Goal: Task Accomplishment & Management: Manage account settings

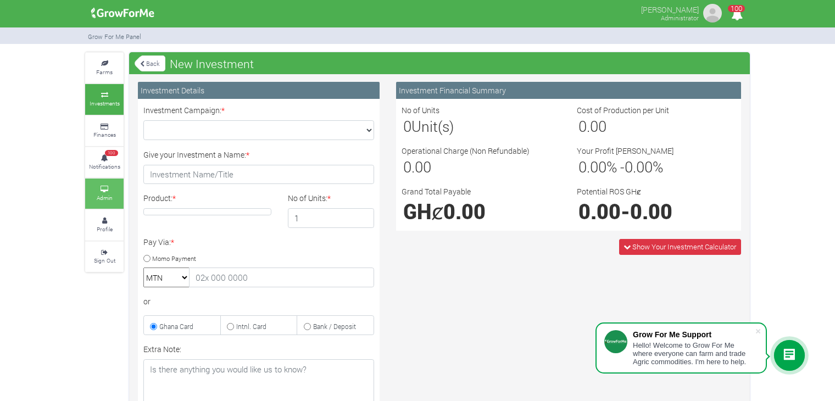
click at [106, 192] on link "Admin" at bounding box center [104, 194] width 38 height 30
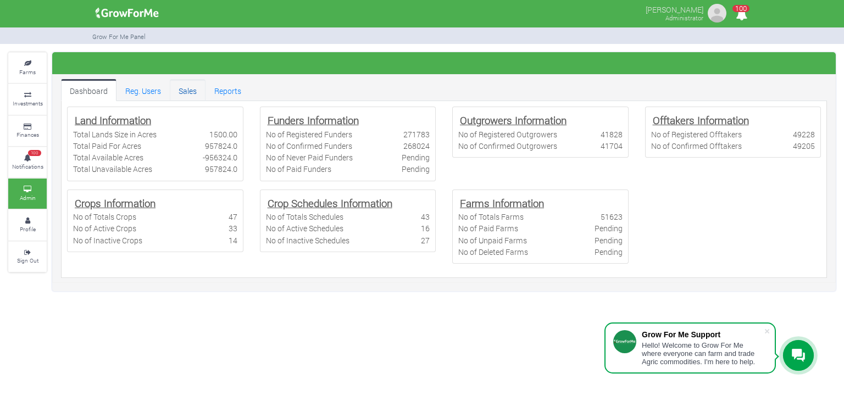
click at [182, 94] on link "Sales" at bounding box center [188, 90] width 36 height 22
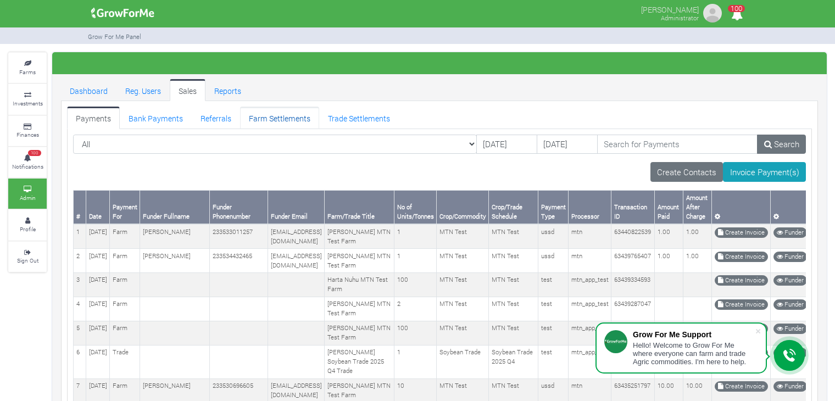
click at [293, 119] on link "Farm Settlements" at bounding box center [279, 118] width 79 height 22
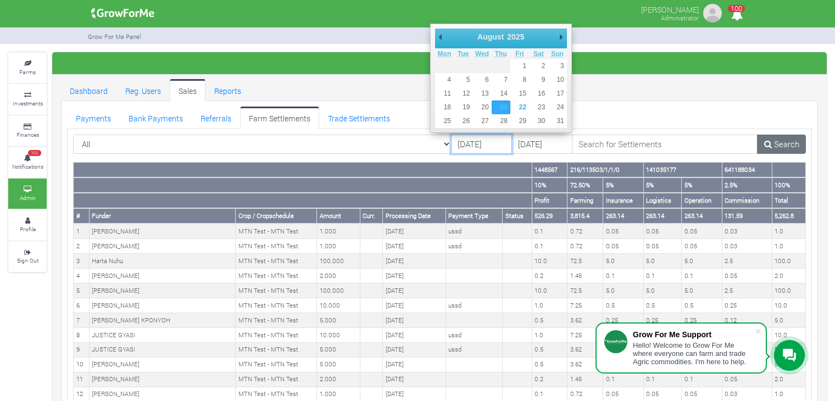
click at [464, 144] on input "[DATE]" at bounding box center [481, 145] width 61 height 20
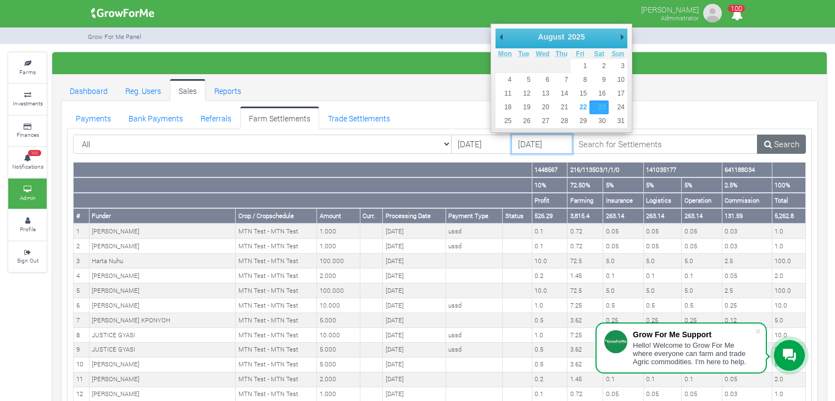
click at [512, 142] on input "23/08/2025" at bounding box center [542, 145] width 61 height 20
type input "[DATE]"
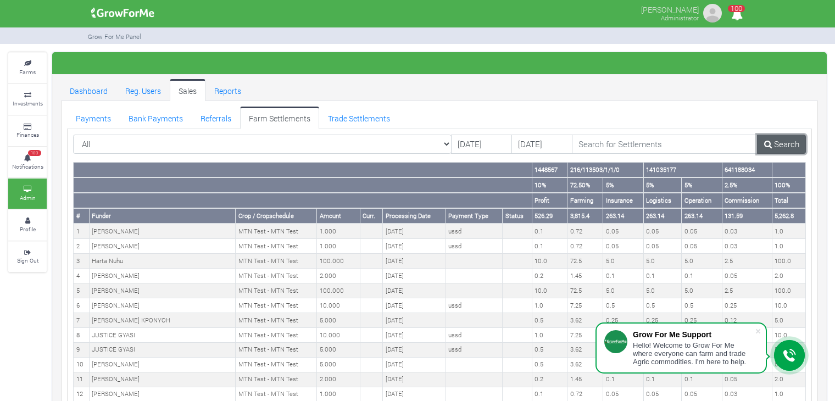
click at [791, 148] on link "Search" at bounding box center [781, 145] width 49 height 20
click at [365, 110] on link "Trade Settlements" at bounding box center [359, 118] width 80 height 22
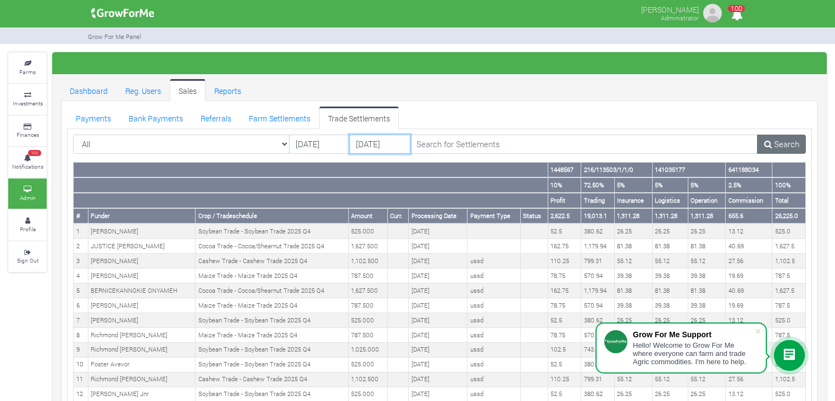
click at [378, 148] on input "23/08/2025" at bounding box center [380, 145] width 61 height 20
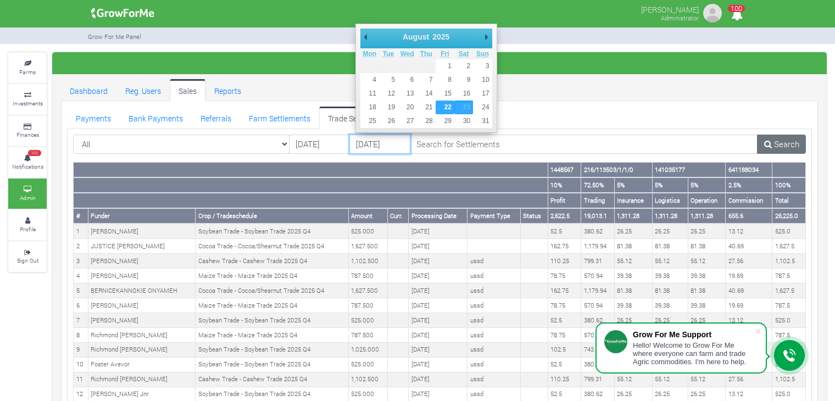
type input "[DATE]"
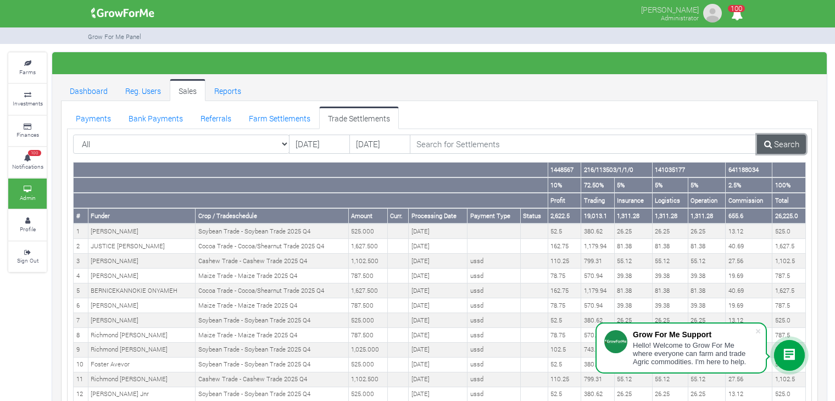
click at [793, 135] on link "Search" at bounding box center [781, 145] width 49 height 20
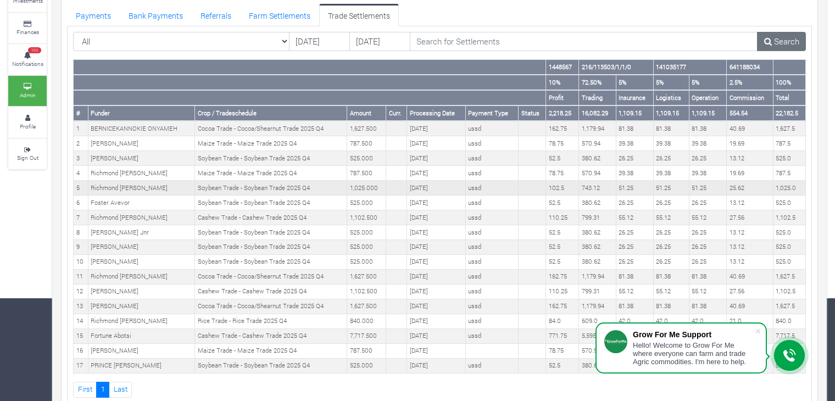
scroll to position [128, 0]
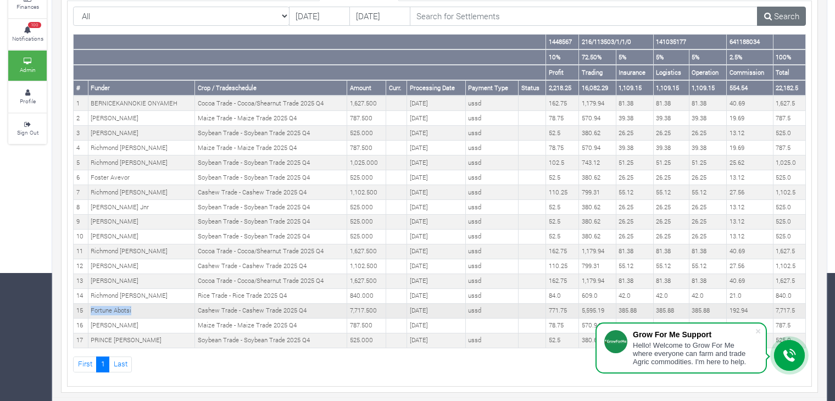
drag, startPoint x: 139, startPoint y: 306, endPoint x: 87, endPoint y: 306, distance: 51.7
click at [88, 306] on td "Fortune Abotsi" at bounding box center [141, 310] width 107 height 15
copy td "Fortune Abotsi"
